Goal: Task Accomplishment & Management: Manage account settings

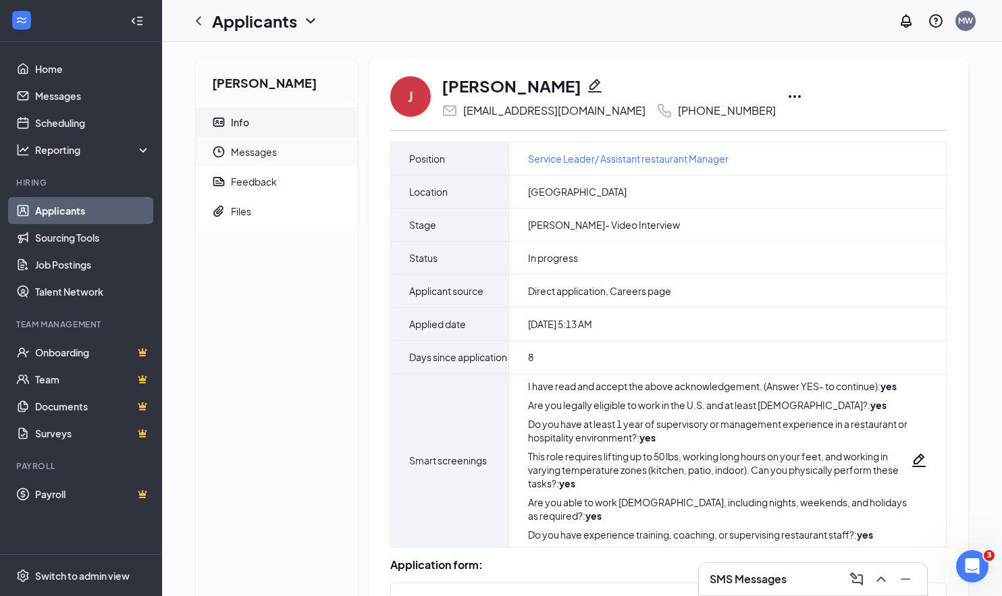
click at [263, 149] on span "Messages" at bounding box center [289, 152] width 116 height 30
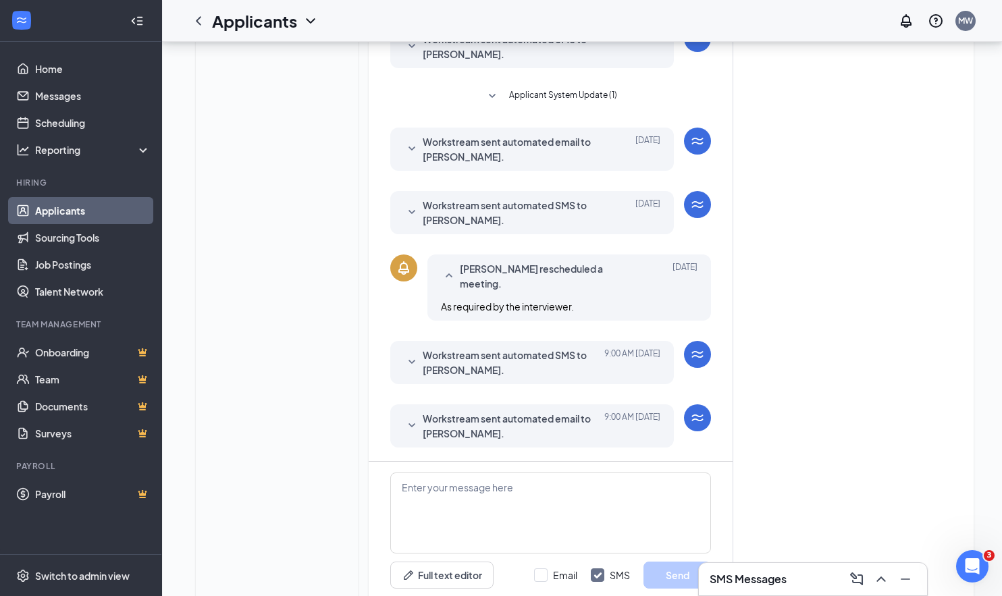
scroll to position [369, 0]
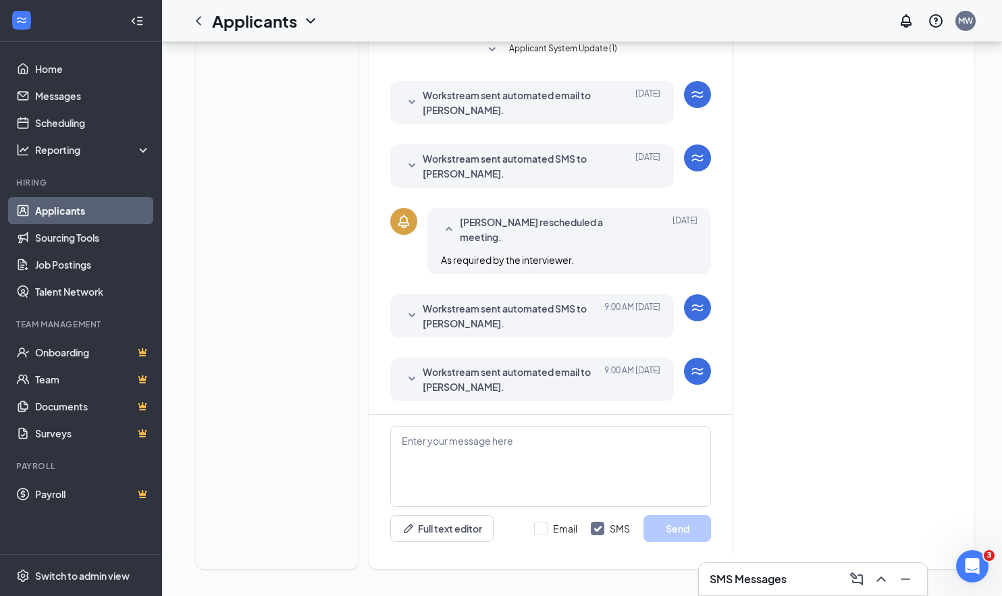
drag, startPoint x: 418, startPoint y: 380, endPoint x: 425, endPoint y: 381, distance: 6.9
click at [418, 380] on icon "SmallChevronDown" at bounding box center [412, 379] width 16 height 16
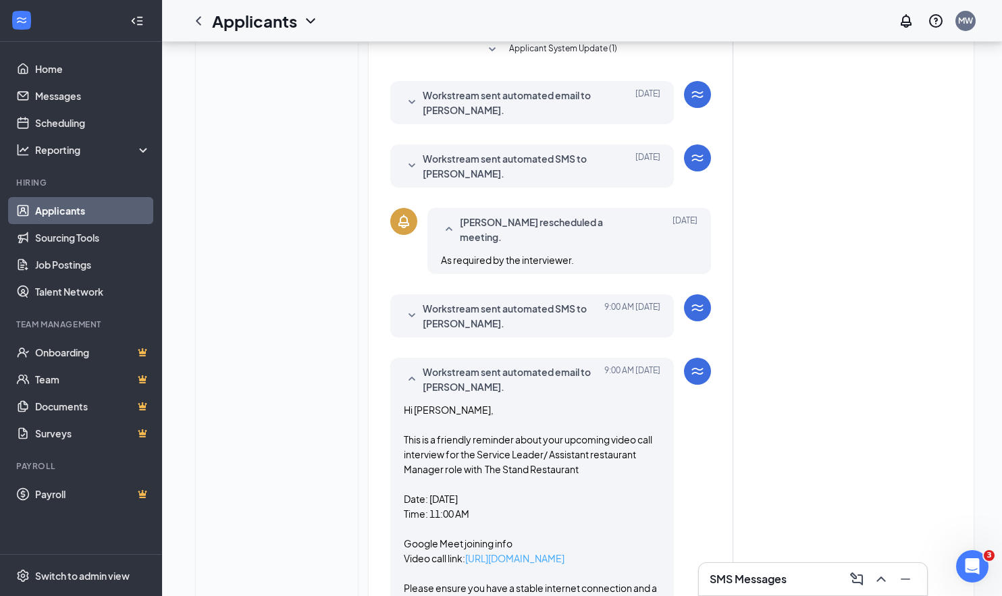
click at [537, 558] on link "[URL][DOMAIN_NAME]" at bounding box center [514, 558] width 99 height 12
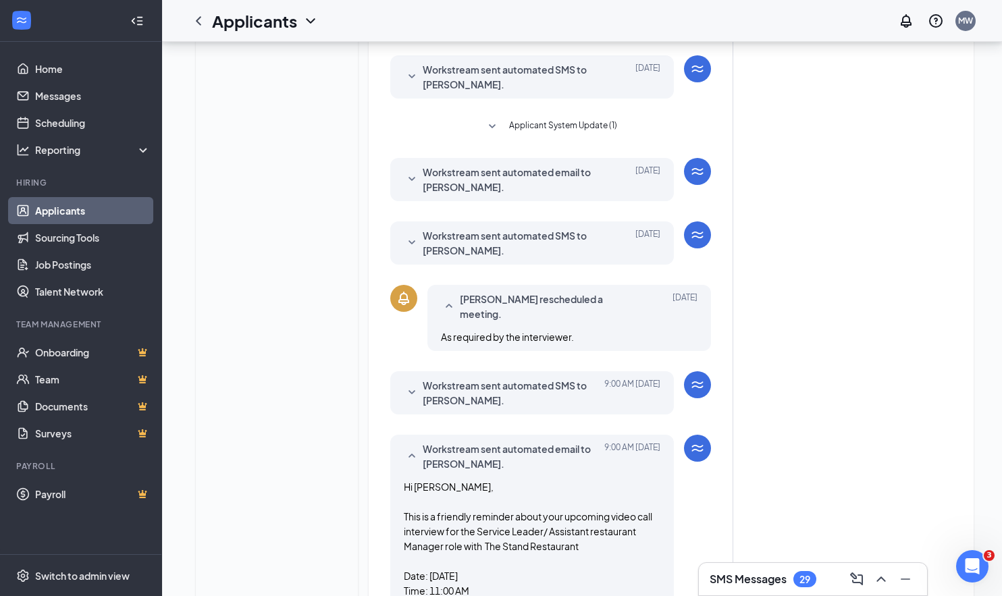
scroll to position [153, 0]
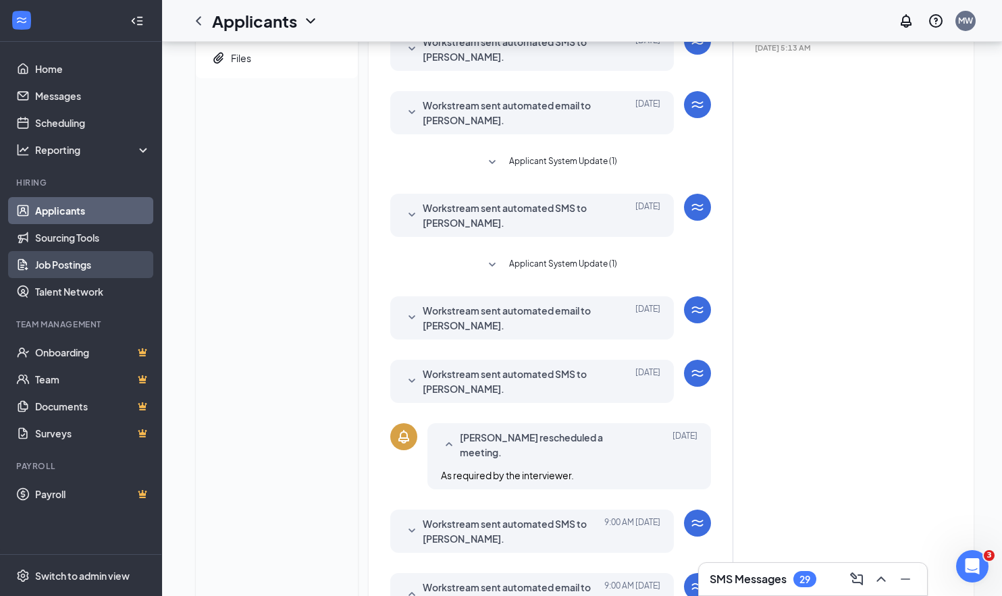
click at [59, 266] on link "Job Postings" at bounding box center [92, 264] width 115 height 27
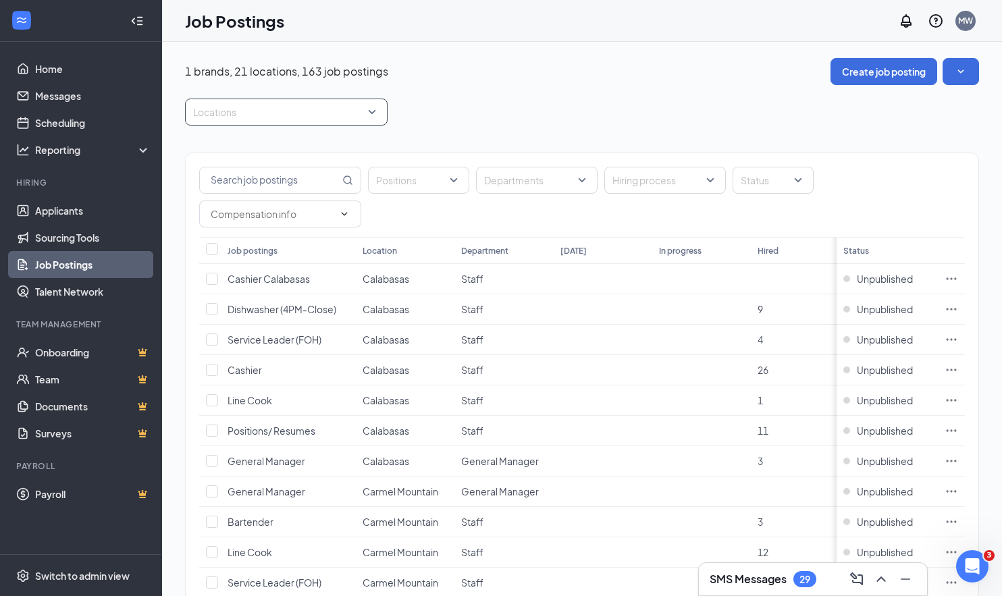
drag, startPoint x: 287, startPoint y: 112, endPoint x: 292, endPoint y: 120, distance: 9.7
click at [288, 112] on div at bounding box center [279, 112] width 182 height 22
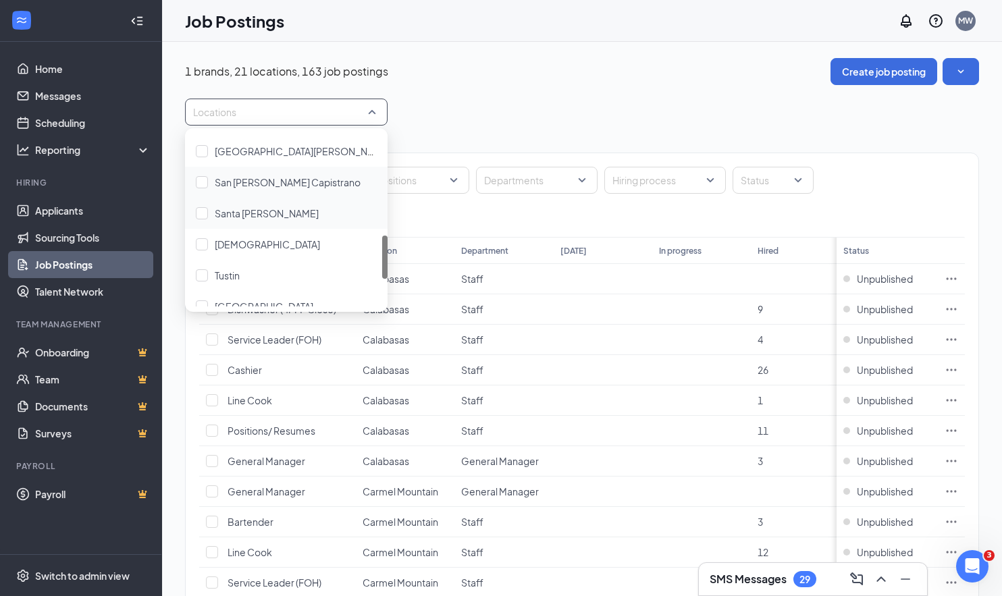
scroll to position [400, 0]
click at [202, 150] on div at bounding box center [202, 153] width 12 height 12
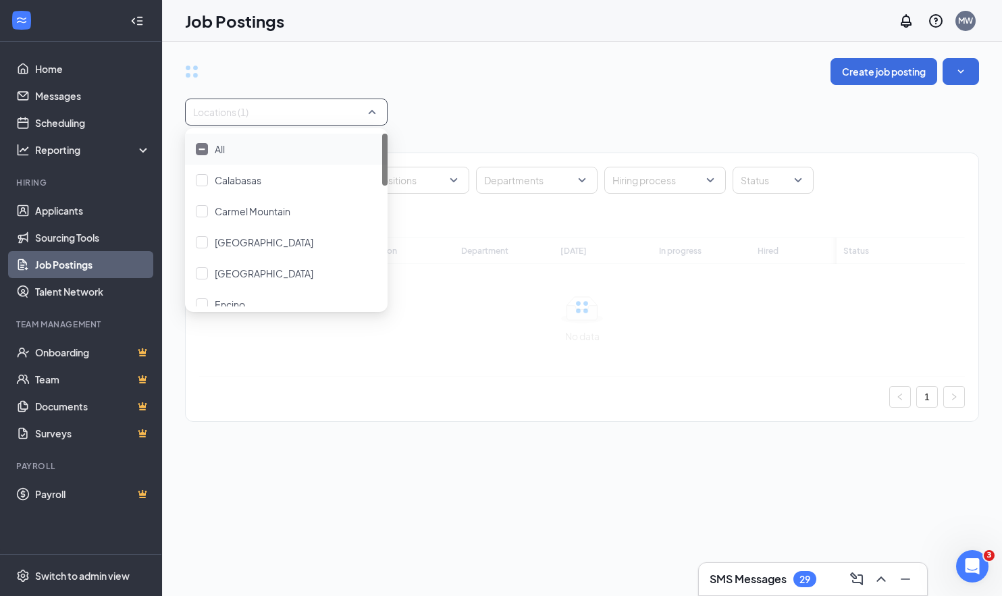
click at [569, 126] on div "Positions Departments Hiring process Status Job postings Location Department [D…" at bounding box center [582, 281] width 794 height 310
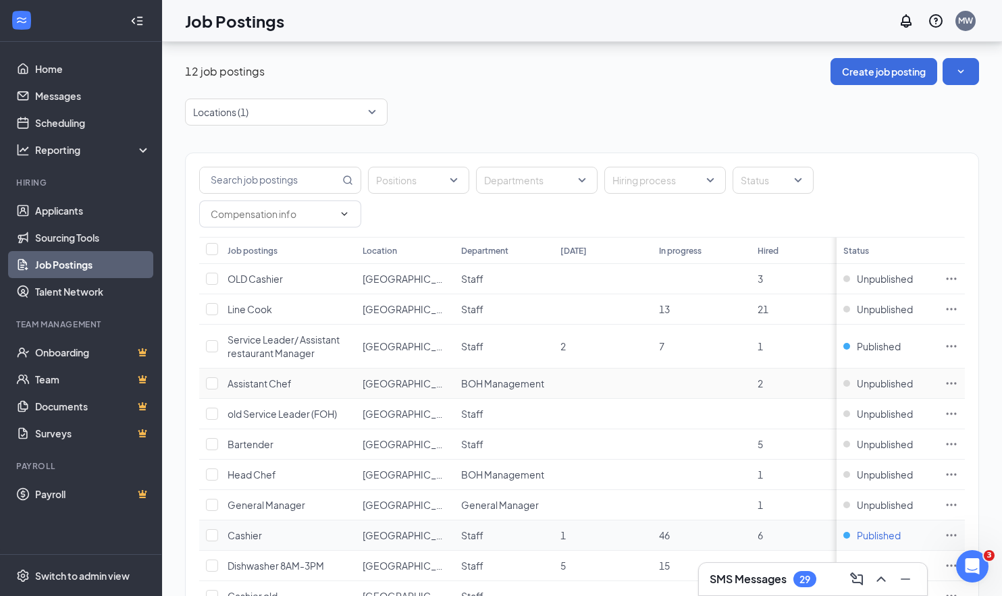
scroll to position [121, 0]
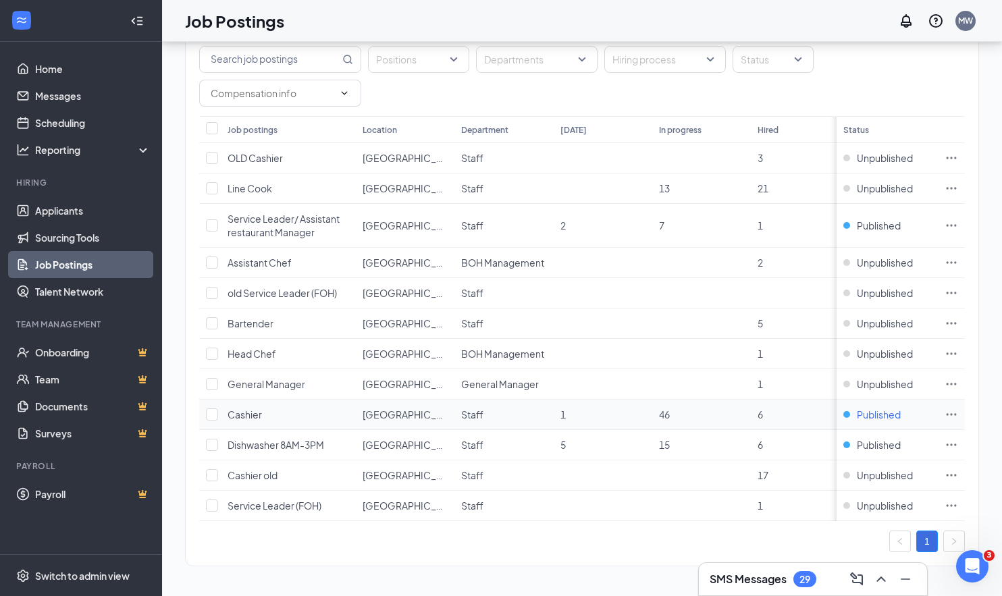
click at [884, 414] on span "Published" at bounding box center [879, 415] width 44 height 14
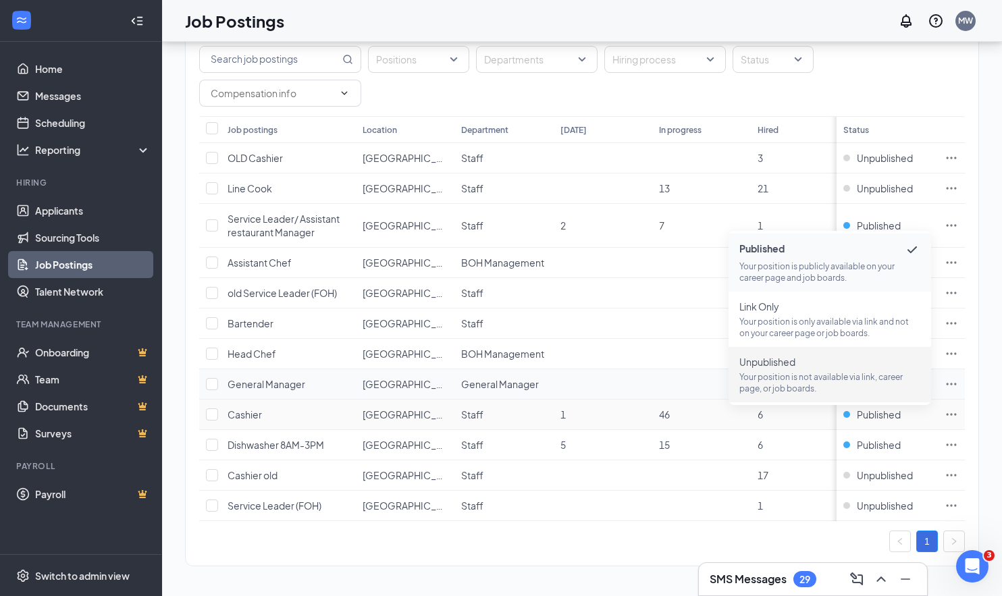
click at [798, 369] on span "Unpublished Your position is not available via link, career page, or job boards." at bounding box center [829, 374] width 181 height 39
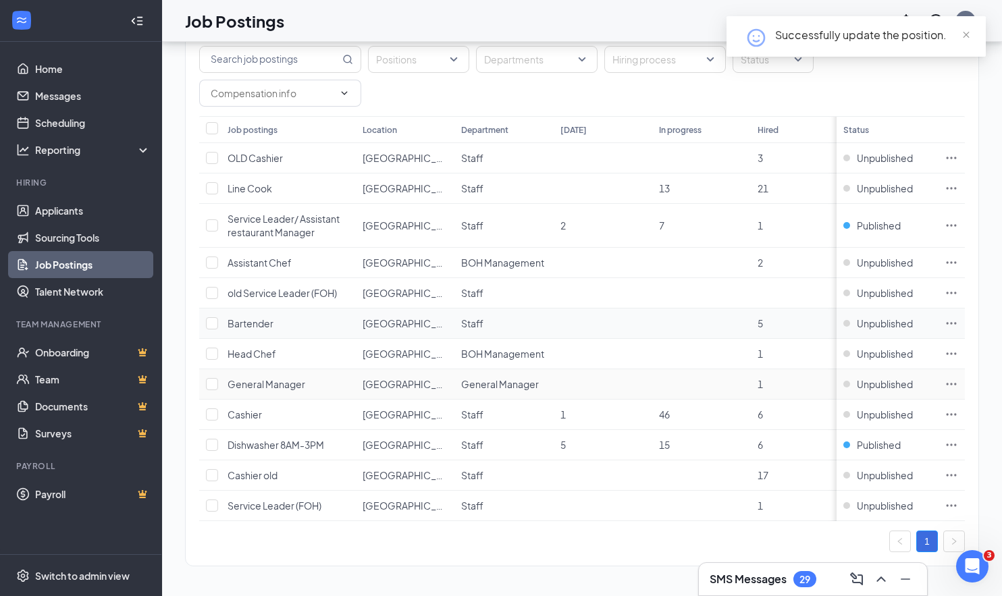
scroll to position [0, 11]
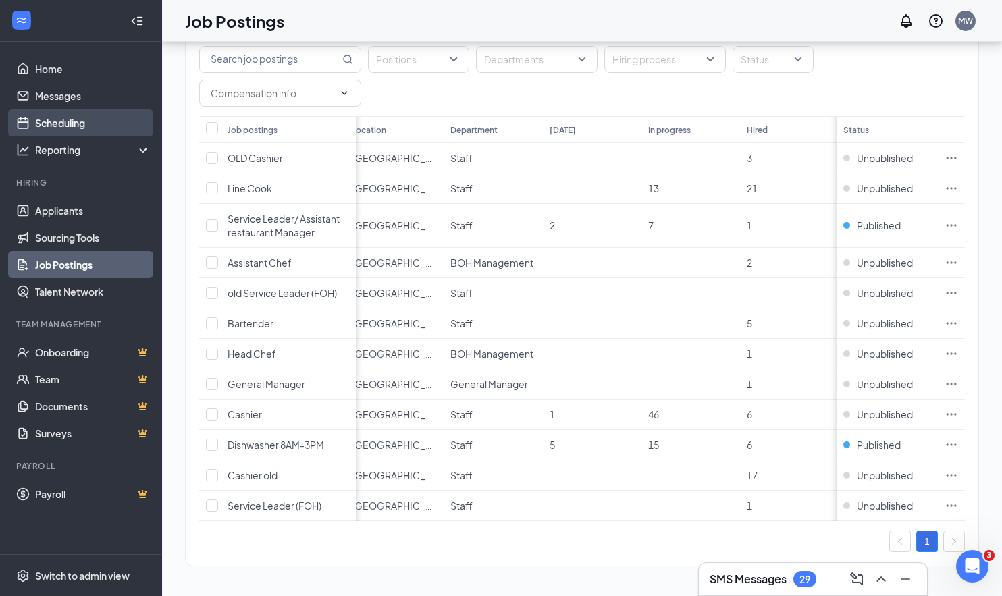
drag, startPoint x: 62, startPoint y: 128, endPoint x: 55, endPoint y: 128, distance: 6.8
click at [62, 128] on link "Scheduling" at bounding box center [92, 122] width 115 height 27
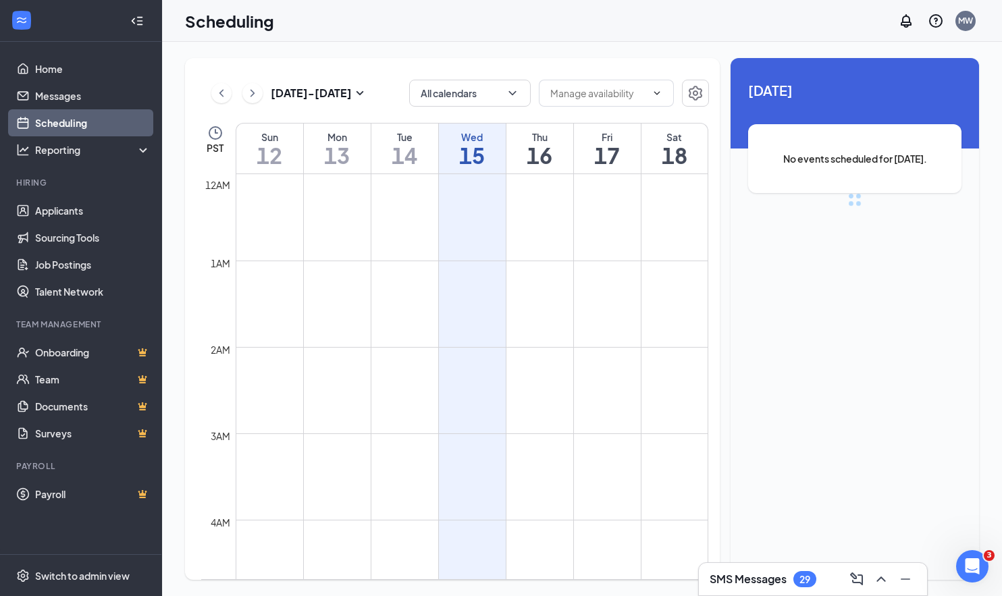
scroll to position [664, 0]
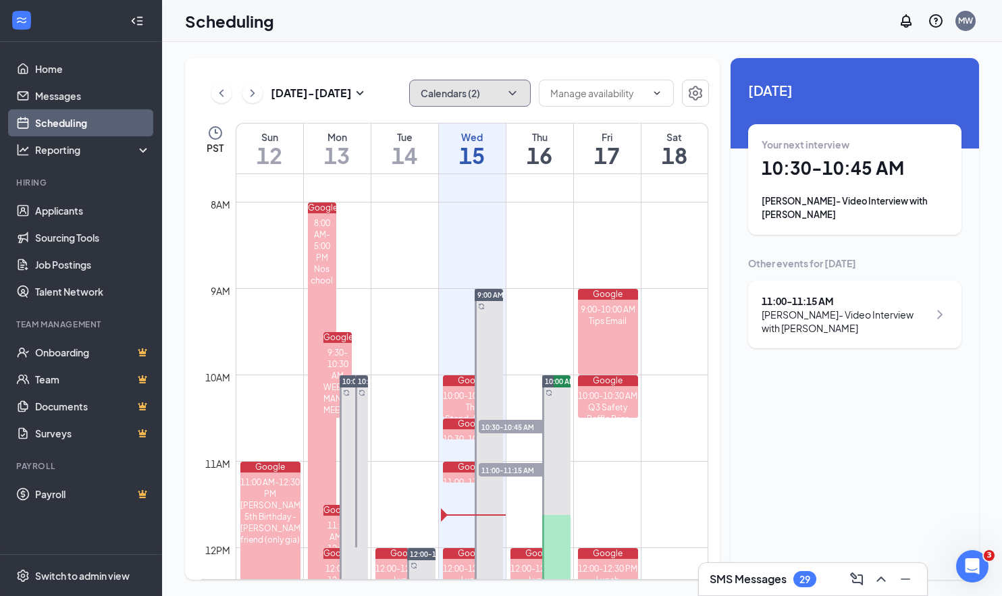
click at [513, 95] on icon "ChevronDown" at bounding box center [513, 93] width 14 height 14
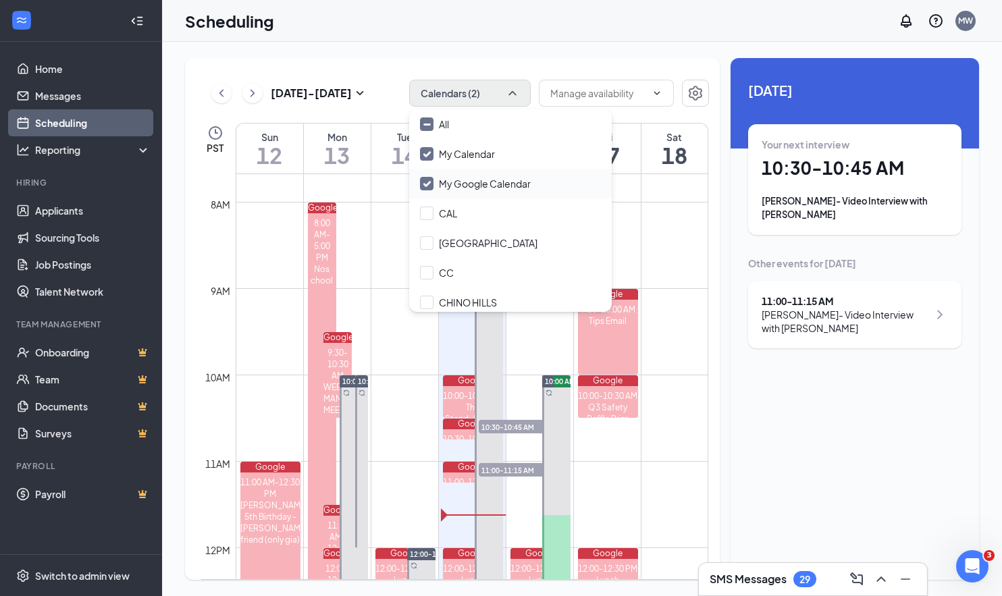
click at [429, 181] on input "My Google Calendar" at bounding box center [475, 184] width 111 height 14
checkbox input "false"
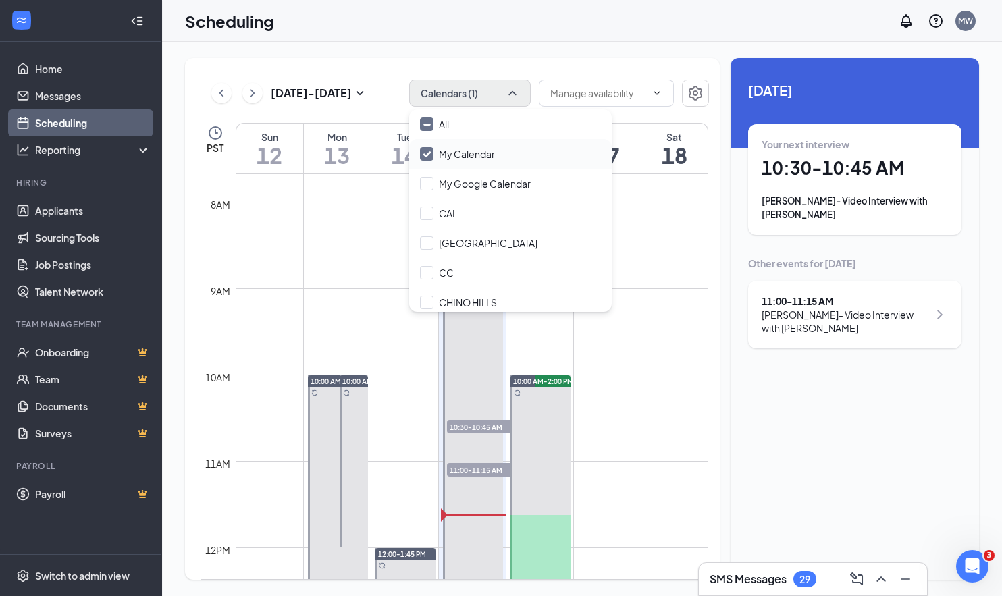
drag, startPoint x: 428, startPoint y: 153, endPoint x: 443, endPoint y: 163, distance: 18.0
click at [428, 153] on input "My Calendar" at bounding box center [457, 154] width 75 height 14
checkbox input "true"
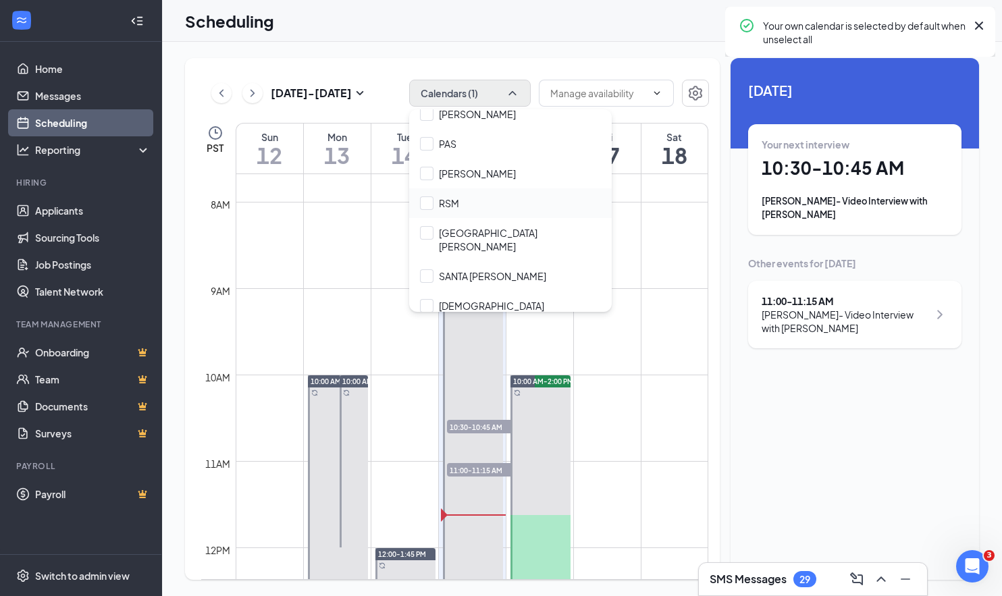
scroll to position [868, 0]
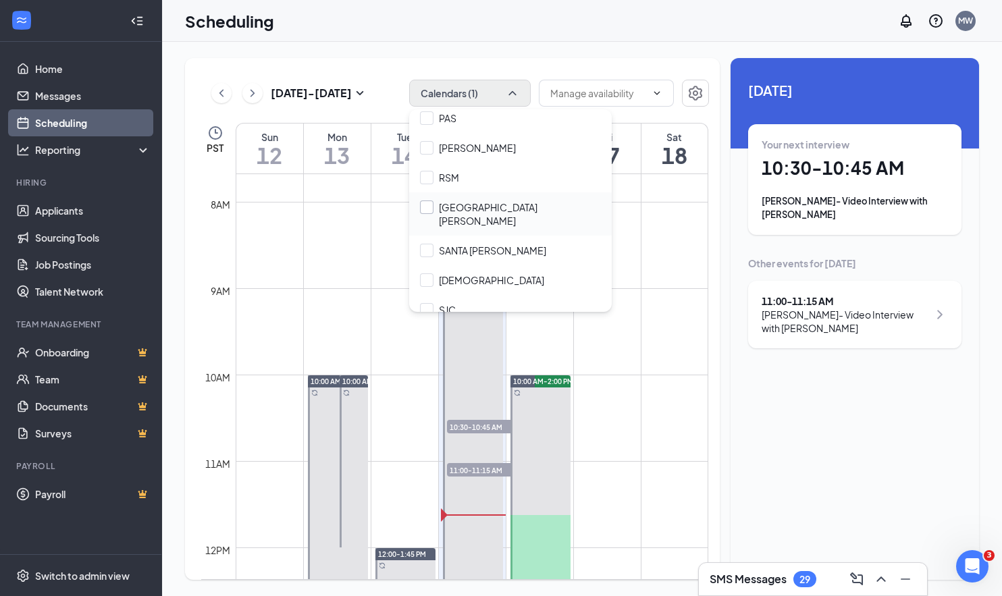
drag, startPoint x: 429, startPoint y: 208, endPoint x: 436, endPoint y: 205, distance: 7.3
click at [429, 208] on input "[GEOGRAPHIC_DATA][PERSON_NAME]" at bounding box center [510, 214] width 181 height 27
checkbox input "false"
checkbox input "true"
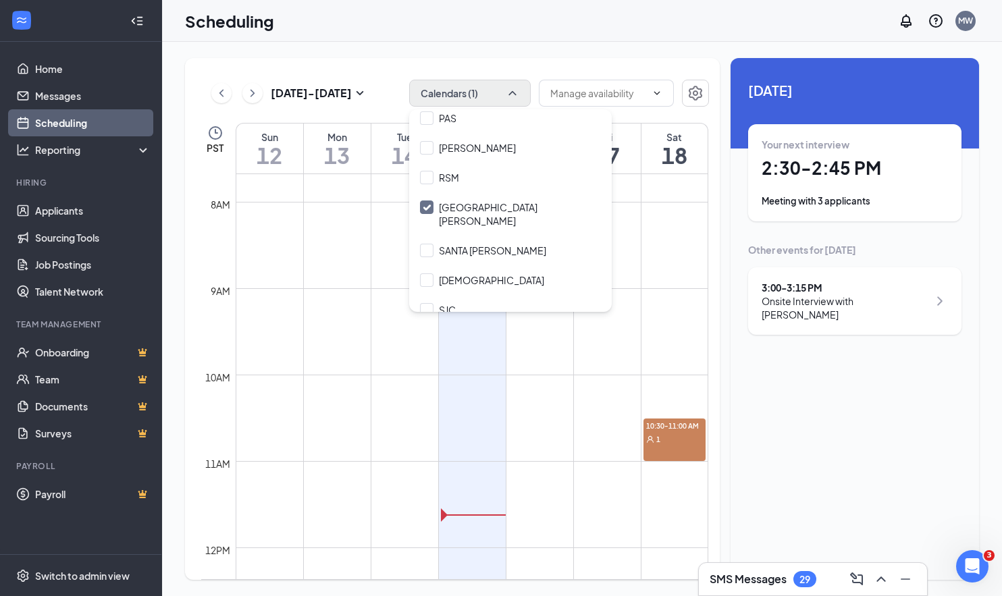
scroll to position [765, 0]
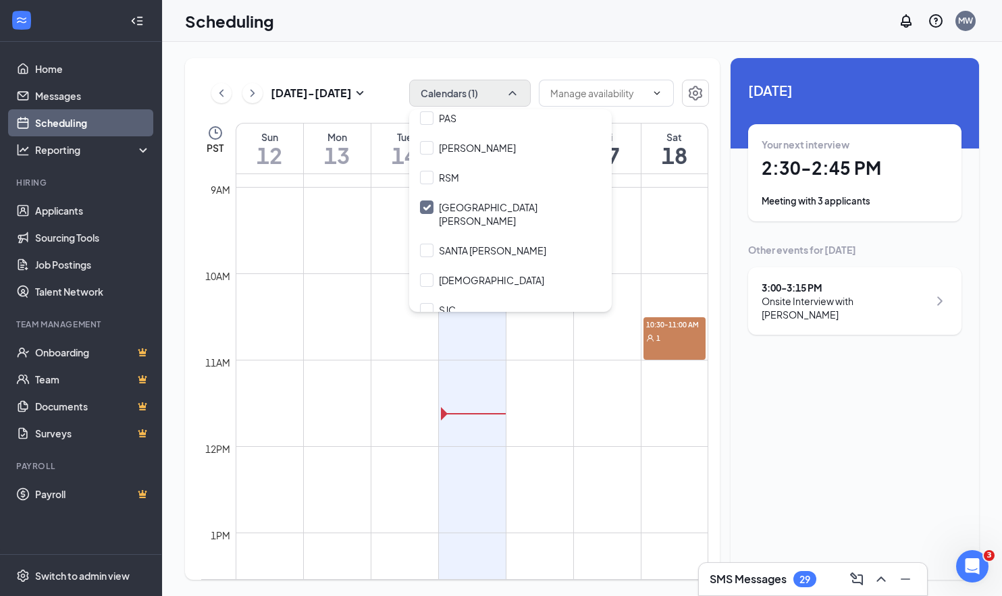
click at [787, 404] on div "Unavailable in basic plan [DATE] Your next interview 2:30 - 2:45 PM Meeting wit…" at bounding box center [855, 319] width 249 height 522
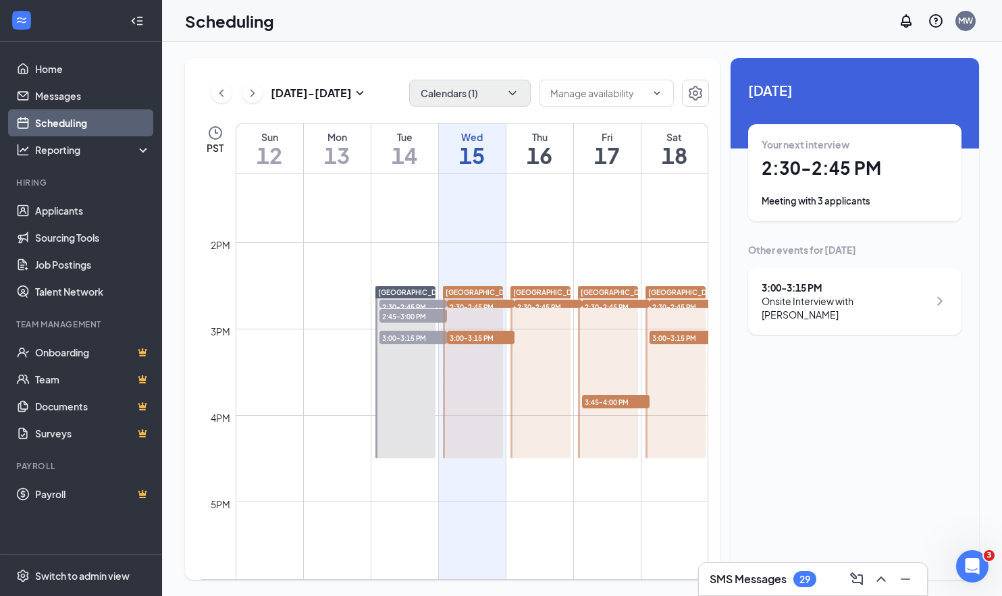
scroll to position [1143, 0]
